Goal: Task Accomplishment & Management: Complete application form

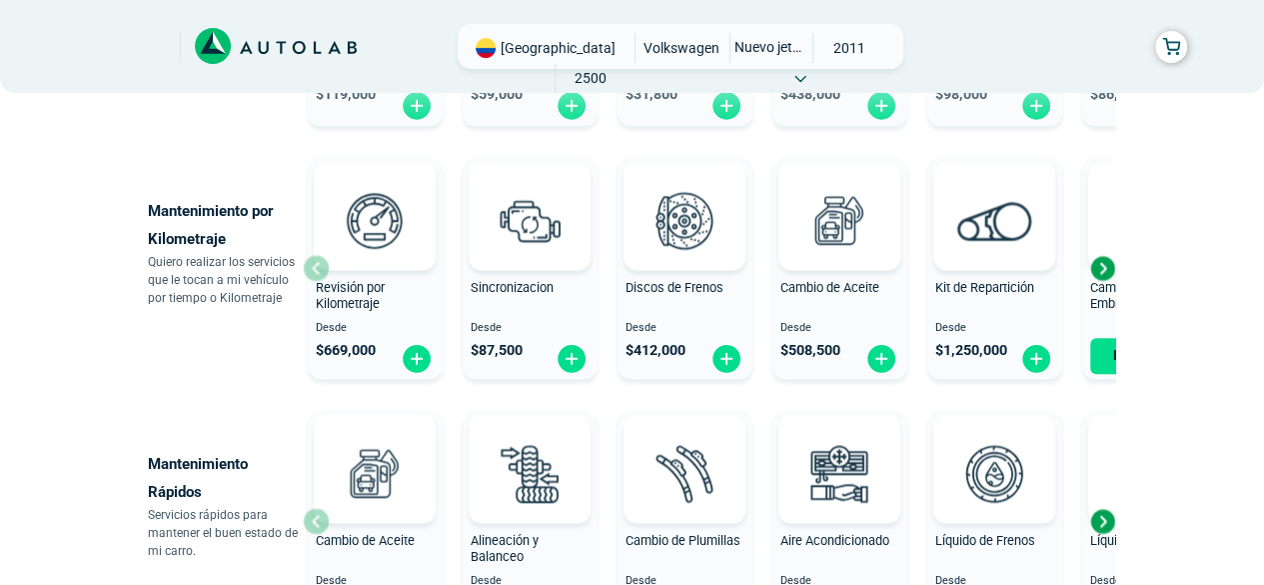
scroll to position [933, 0]
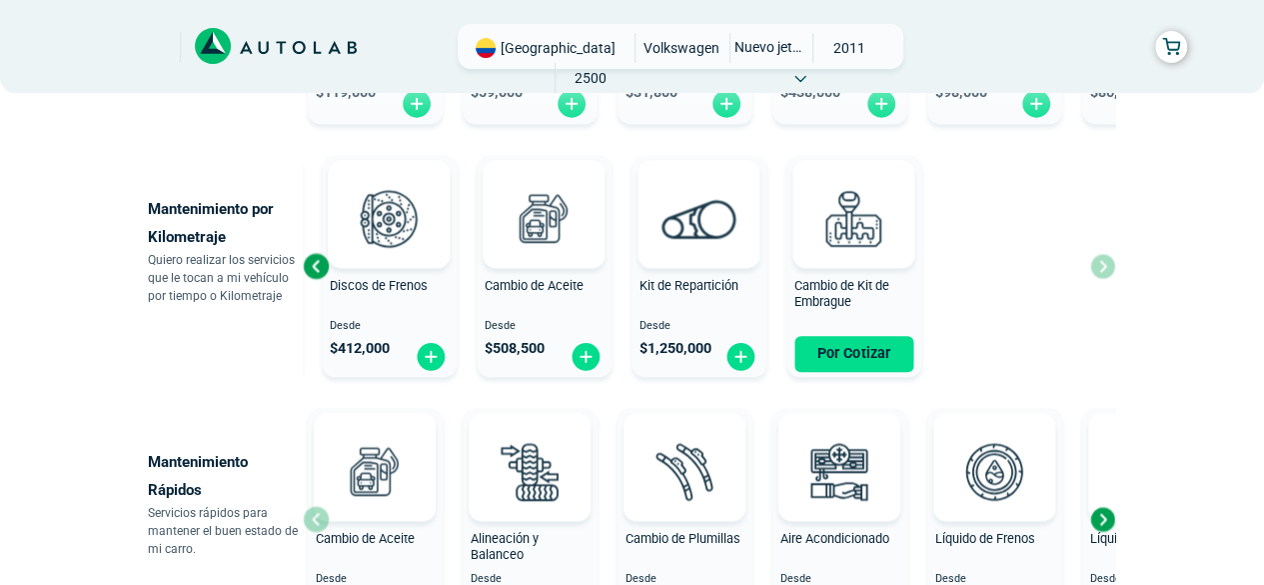
click at [566, 287] on div "Revisión por Kilometraje Desde $ 669,000 Sincronizacion Desde $ 87,500 Discos d…" at bounding box center [413, 266] width 812 height 238
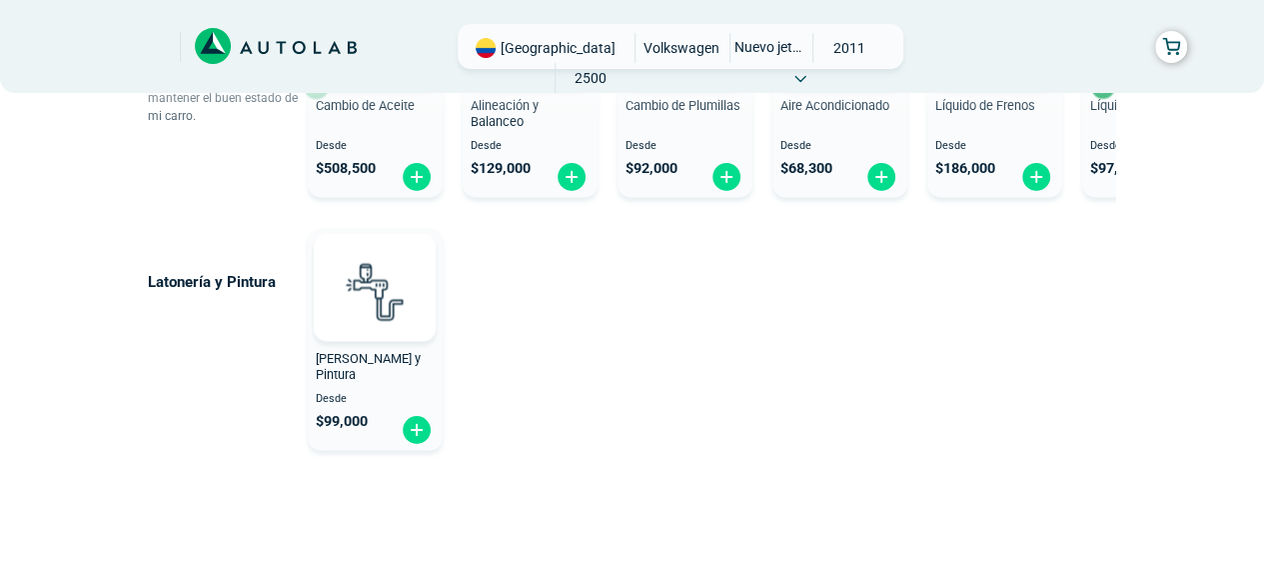
scroll to position [0, 0]
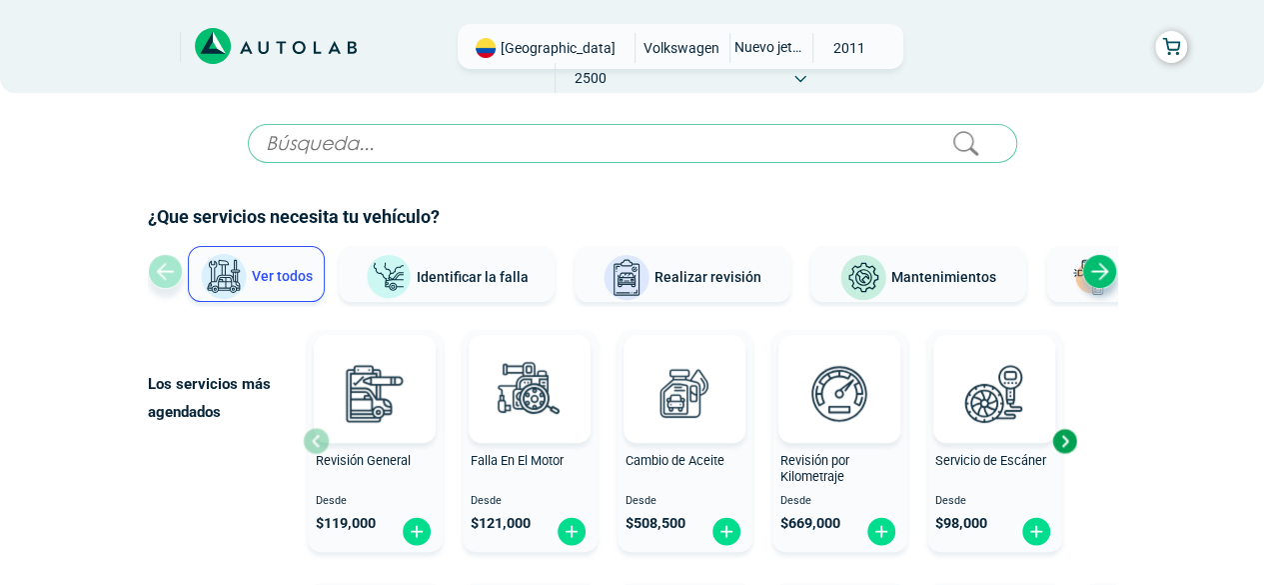
click at [644, 39] on span "VOLKSWAGEN" at bounding box center [682, 48] width 76 height 30
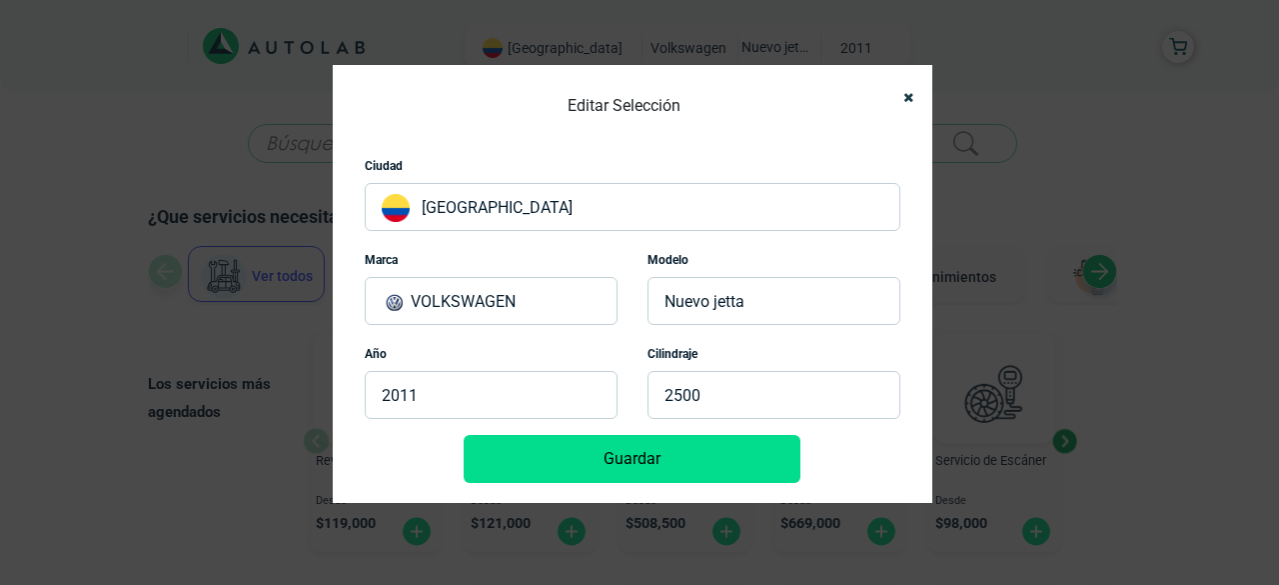
click at [493, 316] on p "VOLKSWAGEN" at bounding box center [491, 301] width 253 height 48
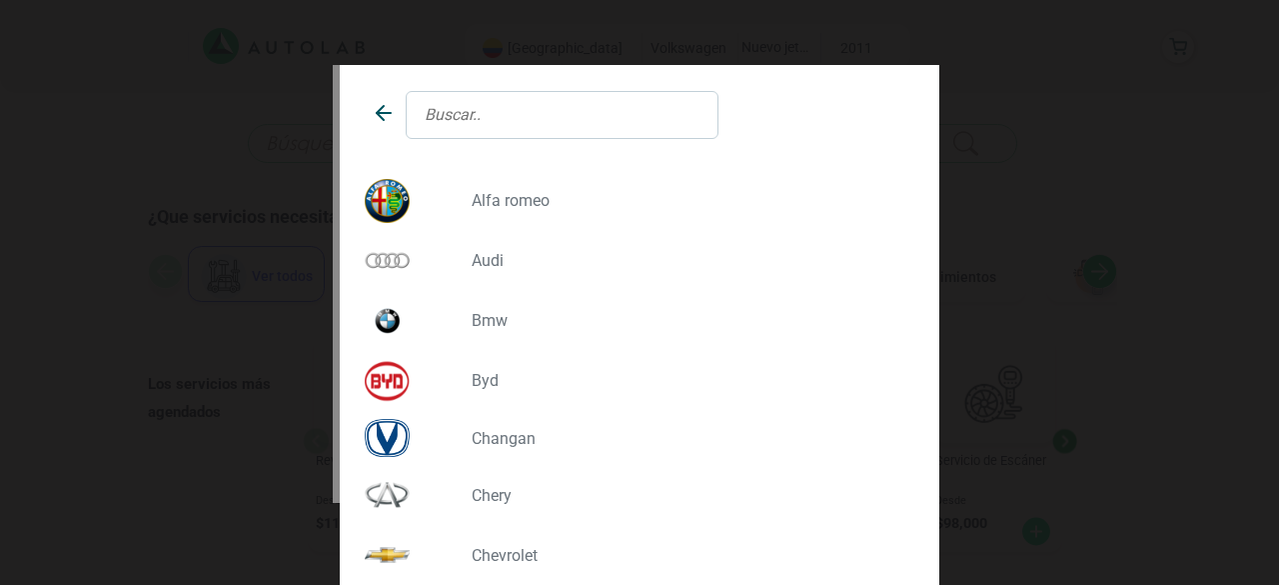
click at [482, 311] on p "BMW" at bounding box center [686, 320] width 428 height 19
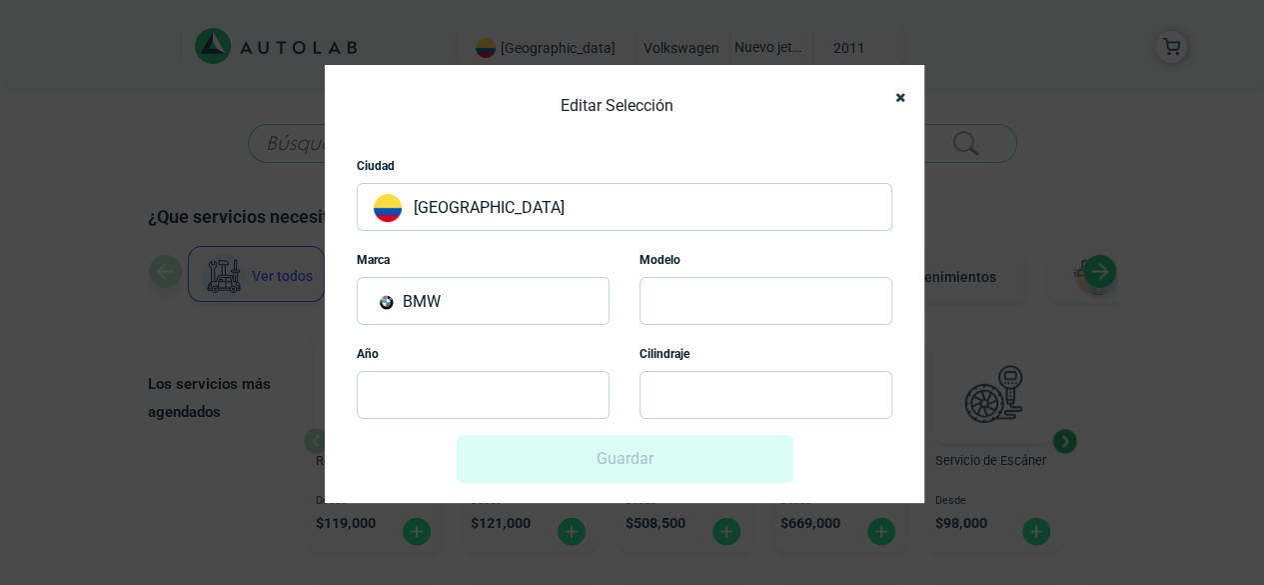
click at [711, 283] on p at bounding box center [766, 301] width 253 height 48
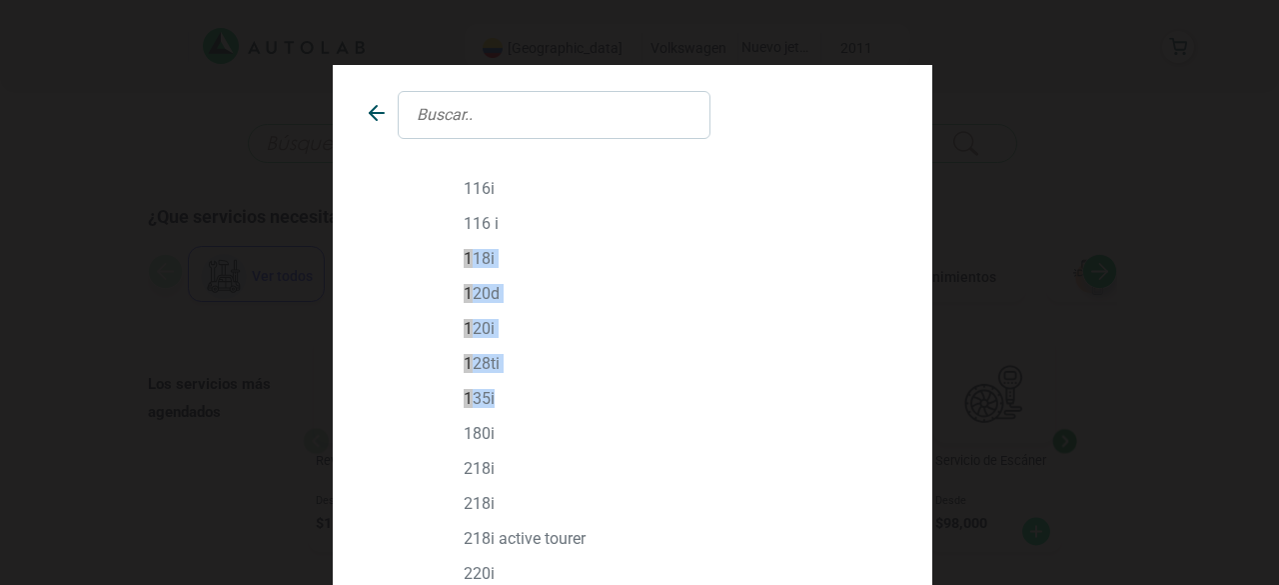
drag, startPoint x: 927, startPoint y: 235, endPoint x: 937, endPoint y: 379, distance: 144.2
click at [937, 379] on div "116I 116 I" at bounding box center [639, 292] width 1279 height 585
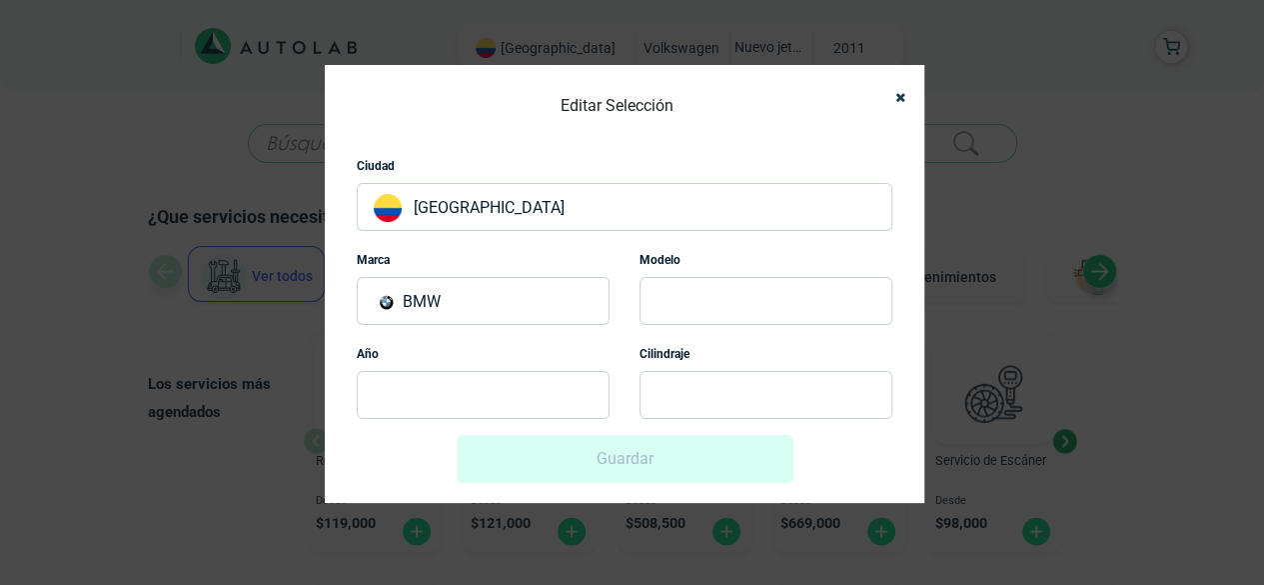
click at [694, 323] on p at bounding box center [766, 301] width 253 height 48
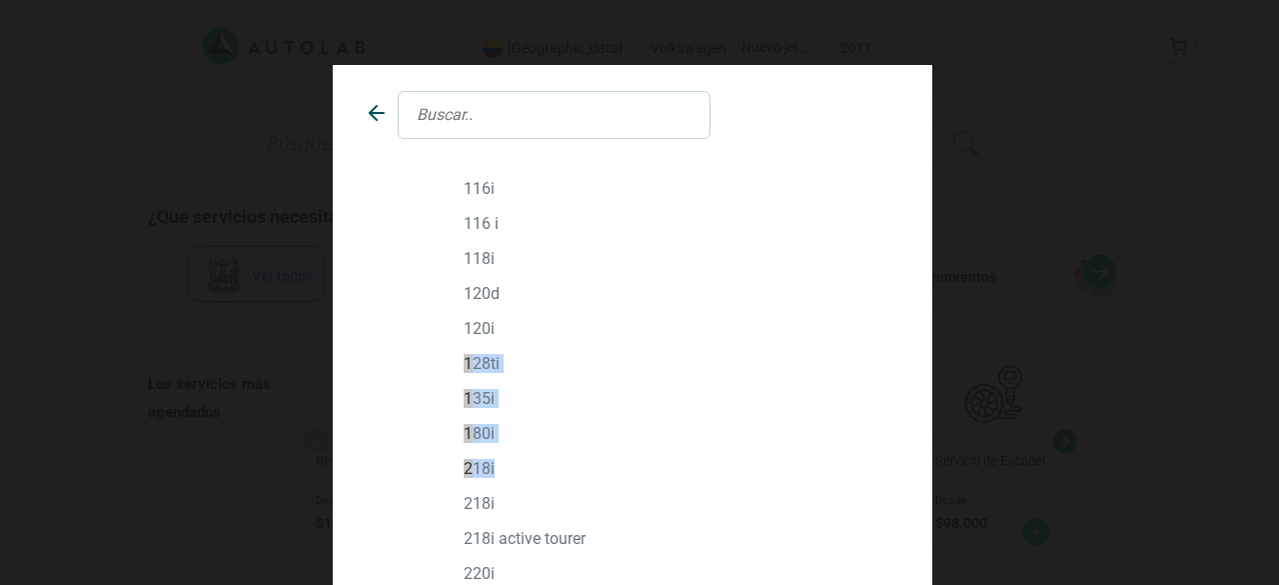
drag, startPoint x: 928, startPoint y: 336, endPoint x: 927, endPoint y: 461, distance: 124.9
click at [927, 461] on div "116I 116 I" at bounding box center [639, 292] width 1279 height 585
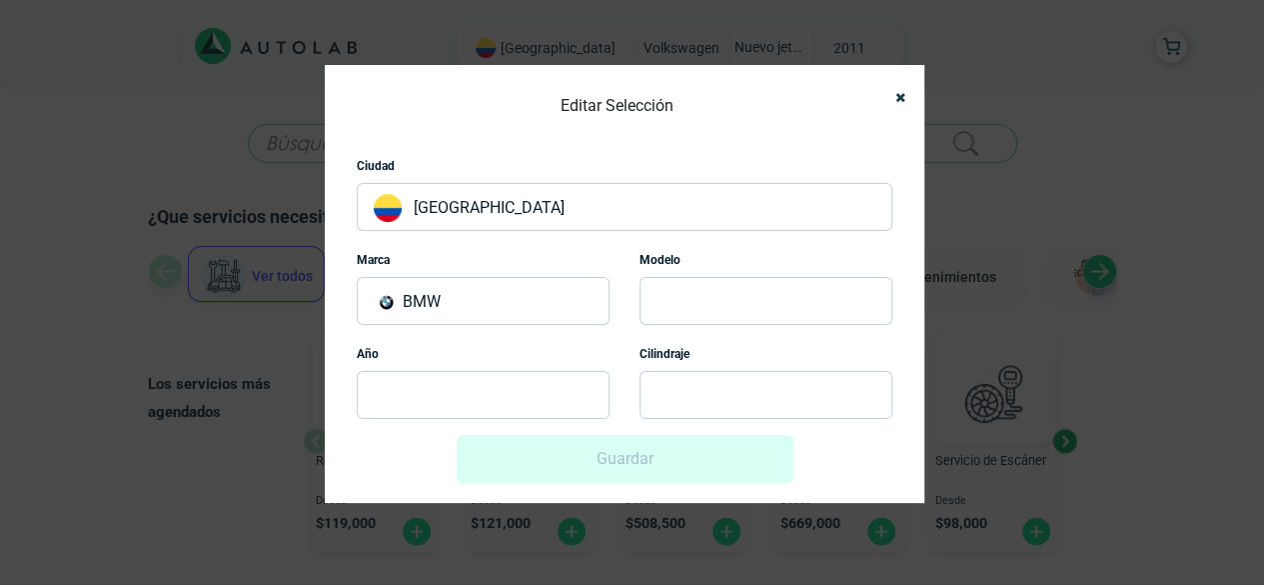
click at [745, 327] on div "Modelo" at bounding box center [766, 294] width 283 height 94
click at [672, 299] on p at bounding box center [766, 301] width 253 height 48
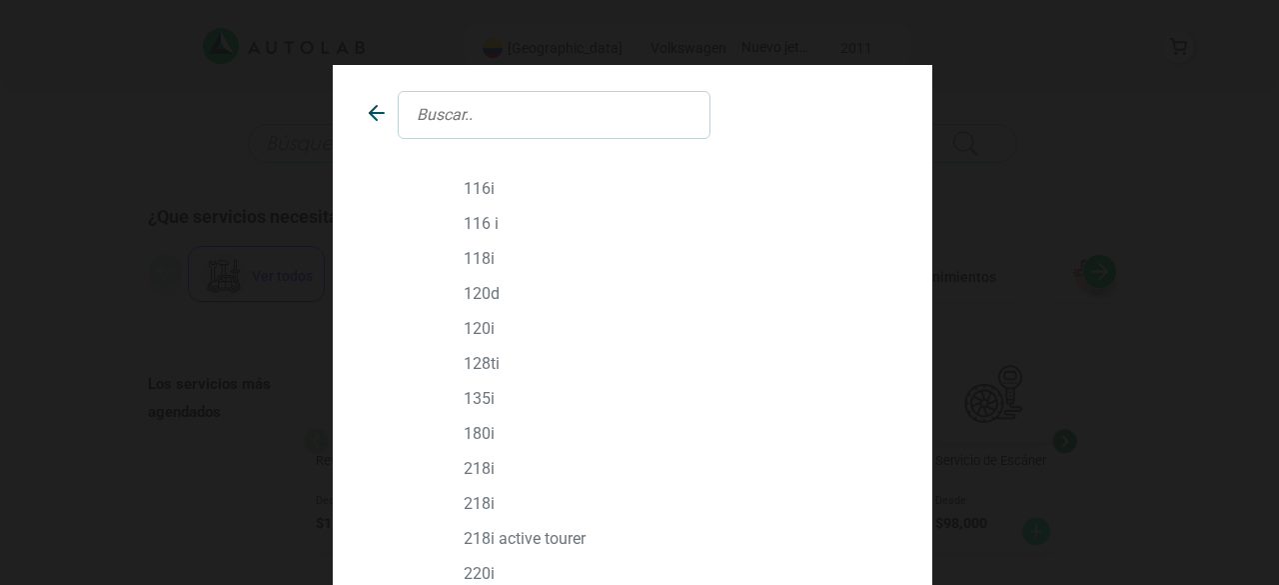
click at [532, 119] on input "text" at bounding box center [554, 115] width 313 height 48
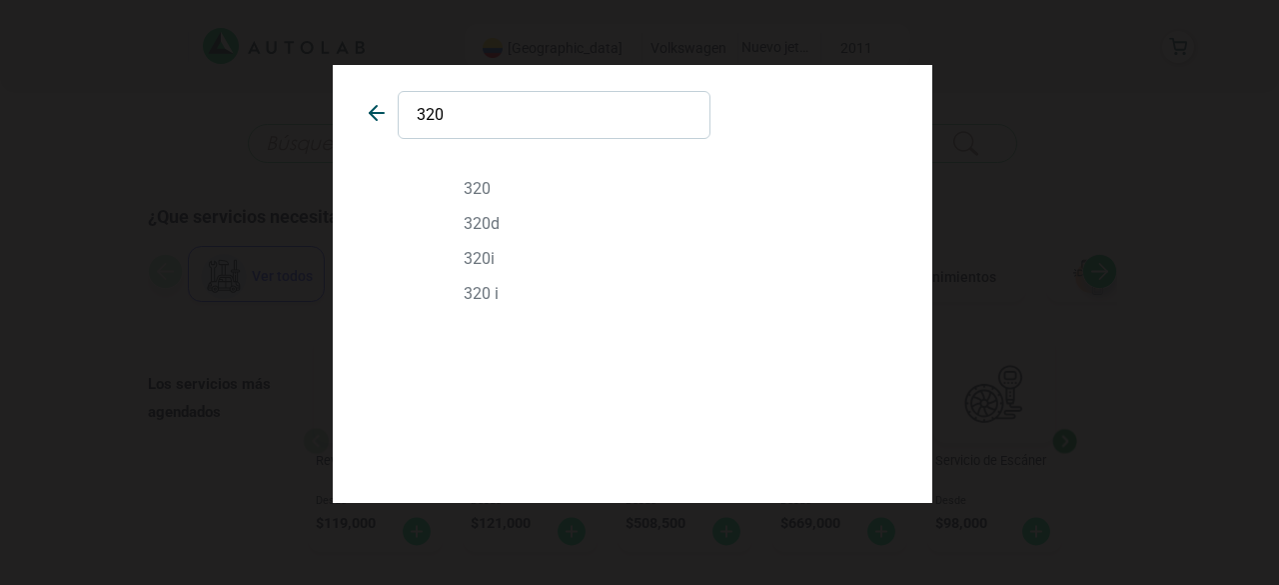
type input "320"
click at [506, 247] on div "320I" at bounding box center [633, 258] width 566 height 35
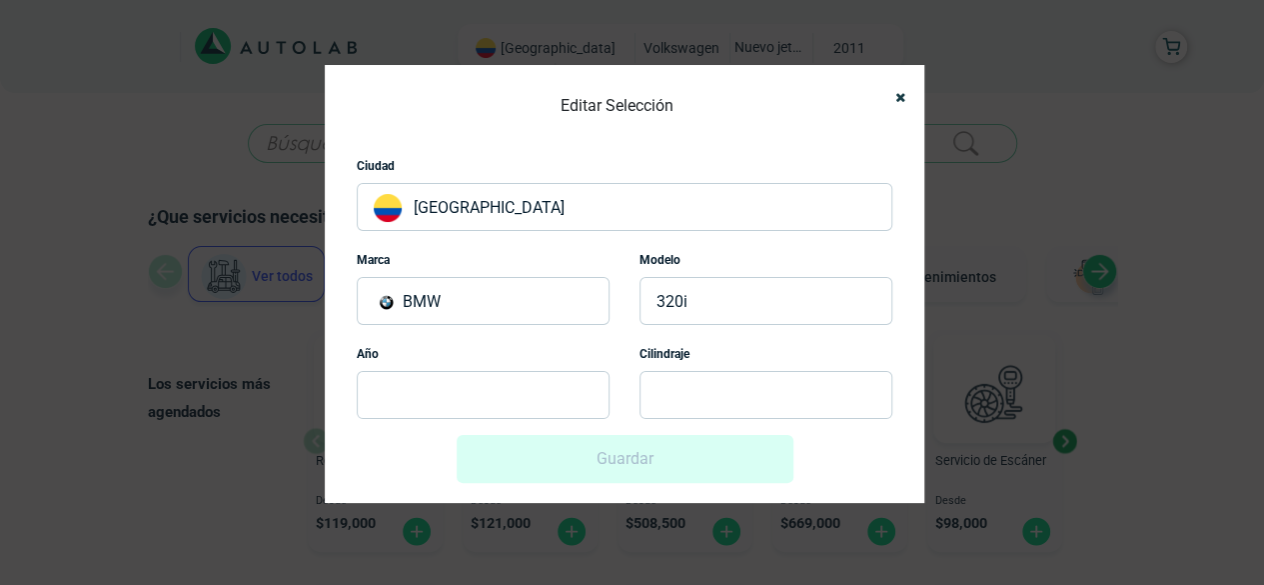
click at [446, 388] on p at bounding box center [483, 395] width 253 height 48
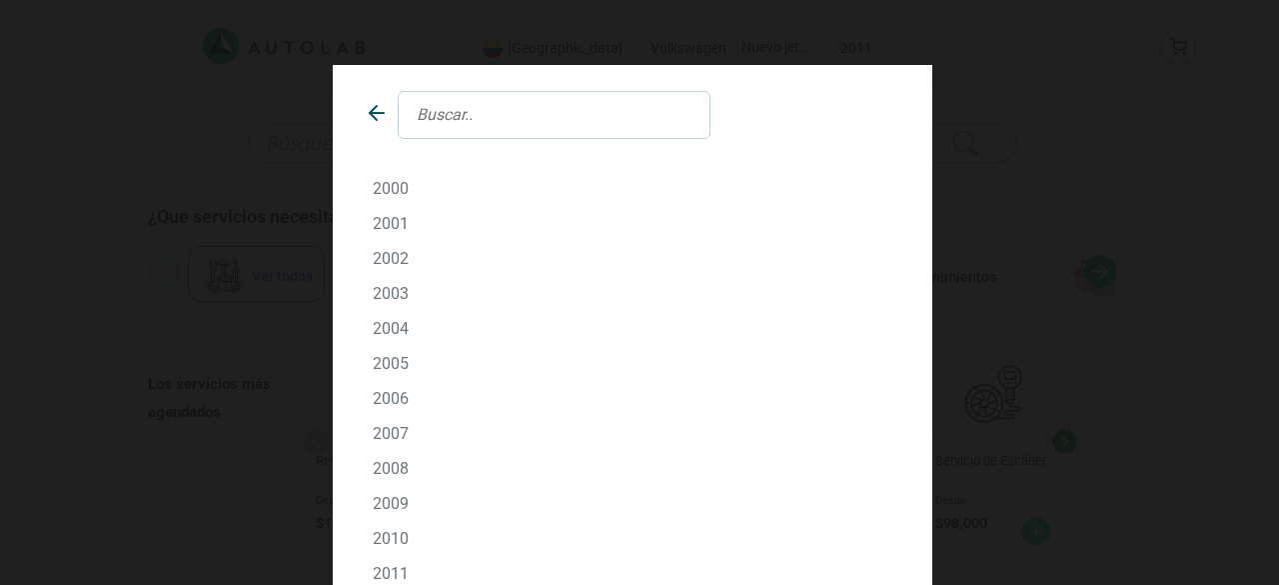
click at [382, 571] on p "2011" at bounding box center [633, 573] width 520 height 19
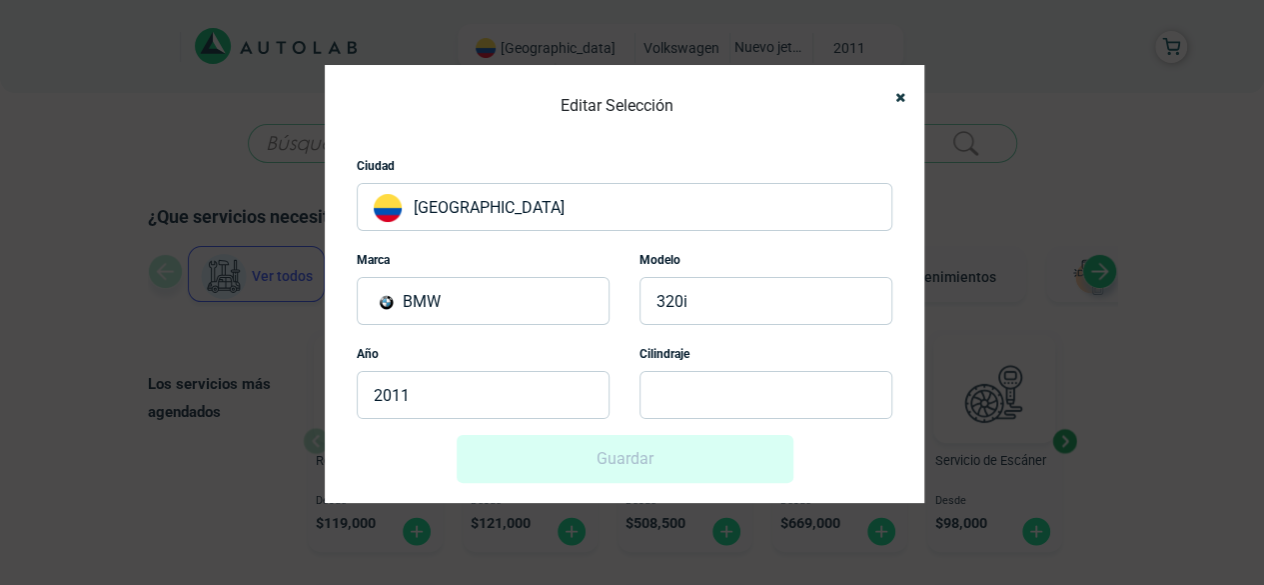
click at [717, 403] on p at bounding box center [766, 395] width 253 height 48
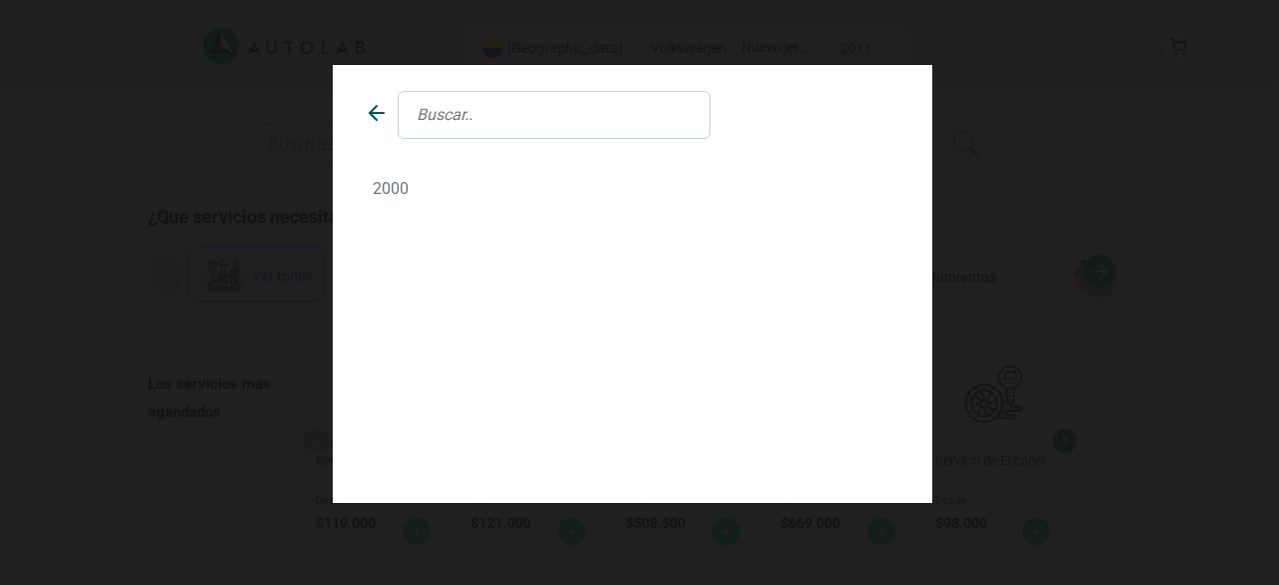
click at [395, 185] on p "2000" at bounding box center [633, 188] width 520 height 19
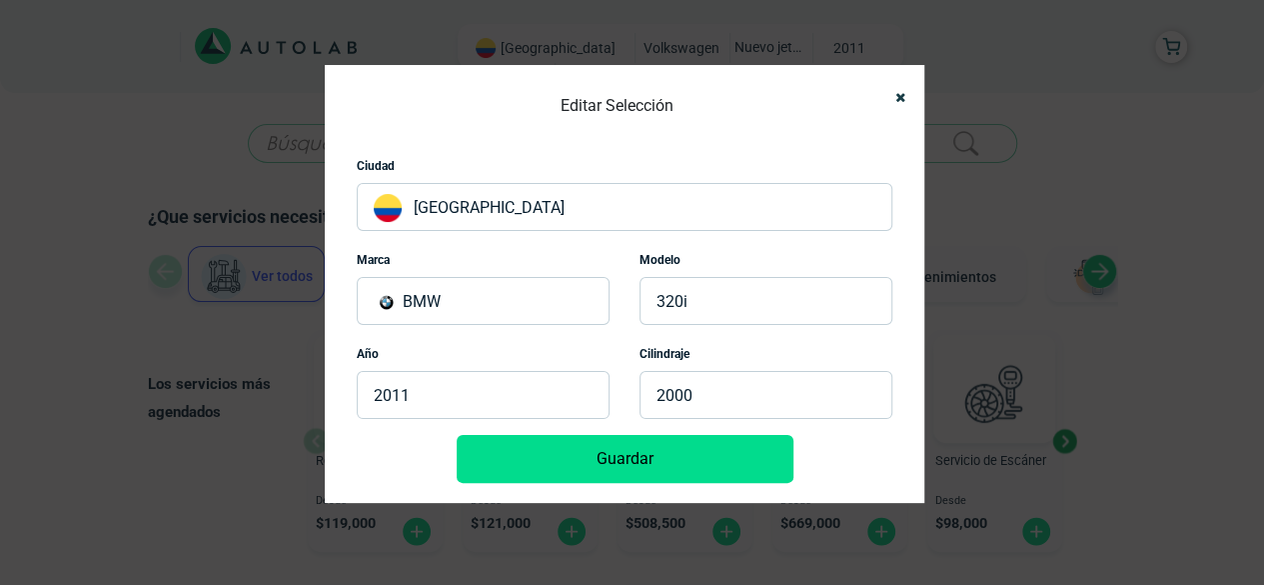
click at [691, 449] on button "Guardar" at bounding box center [625, 459] width 337 height 48
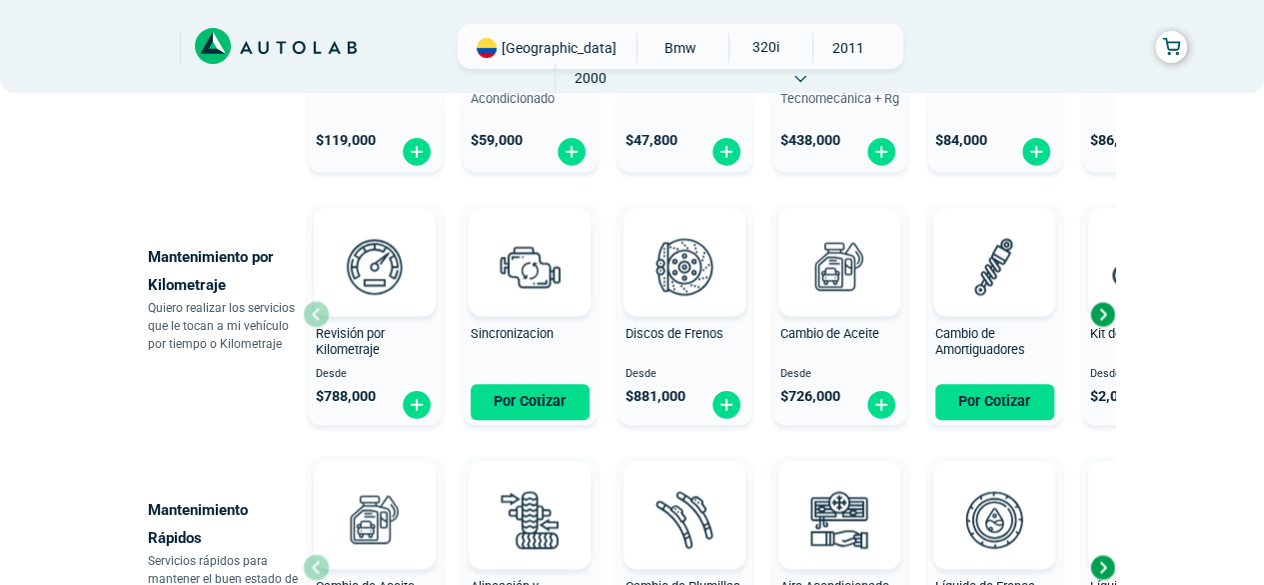
scroll to position [895, 0]
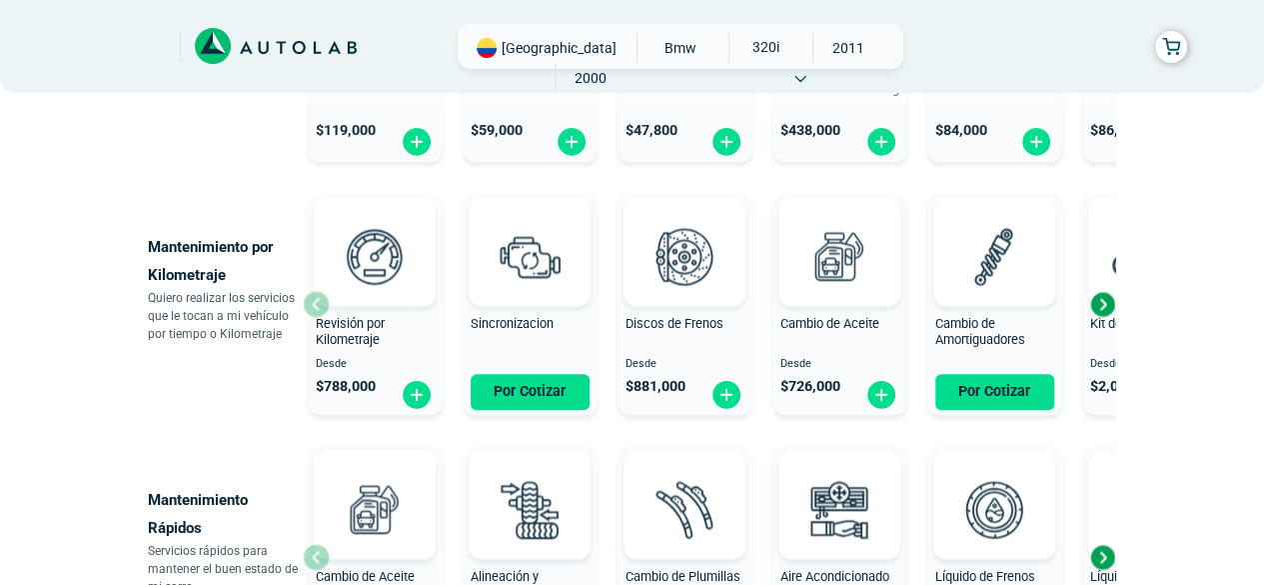
click at [1111, 299] on div "Next slide" at bounding box center [1102, 304] width 30 height 30
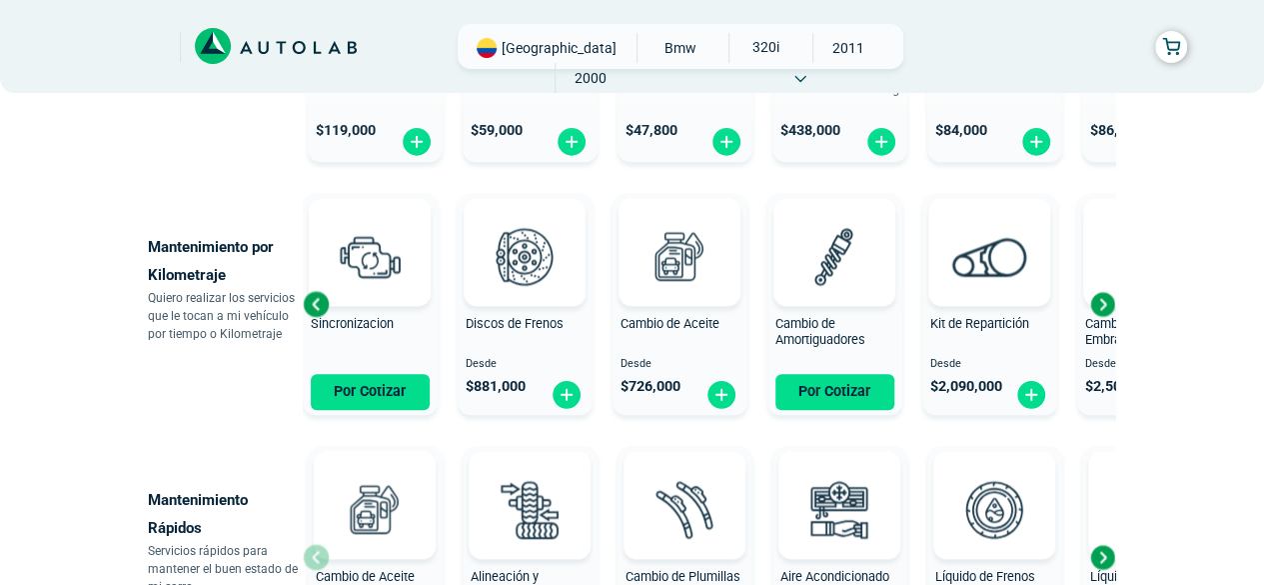
click at [1111, 299] on div "Next slide" at bounding box center [1102, 304] width 30 height 30
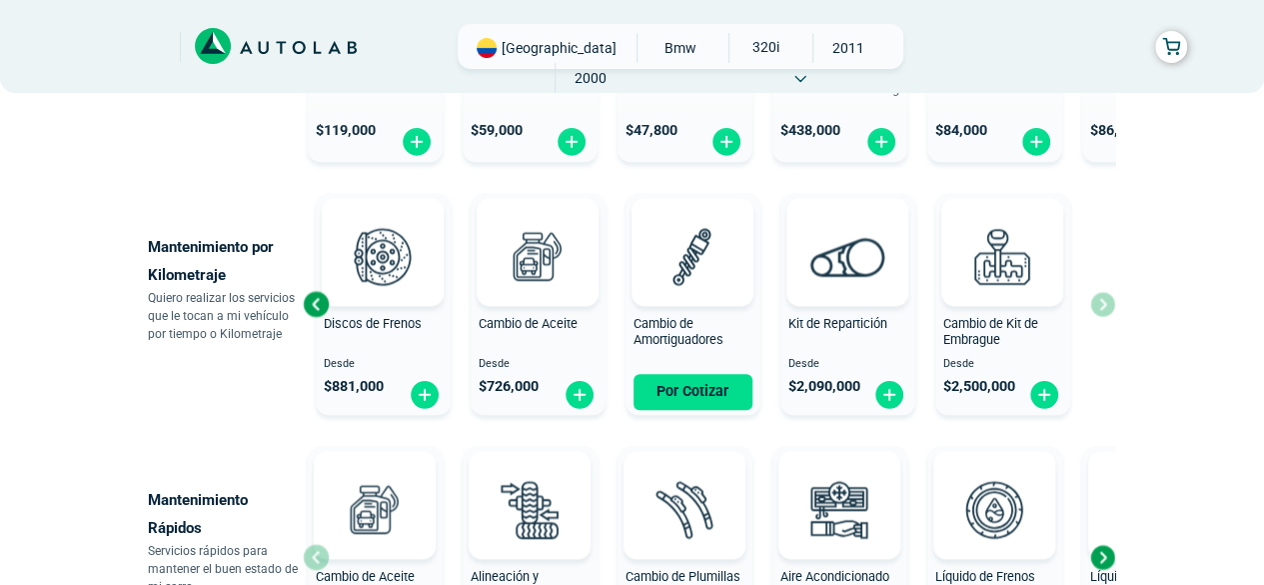
click at [1111, 299] on div "Revisión por Kilometraje Desde $ 788,000 Sincronizacion Por Cotizar Discos de F…" at bounding box center [709, 304] width 812 height 238
